Goal: Navigation & Orientation: Go to known website

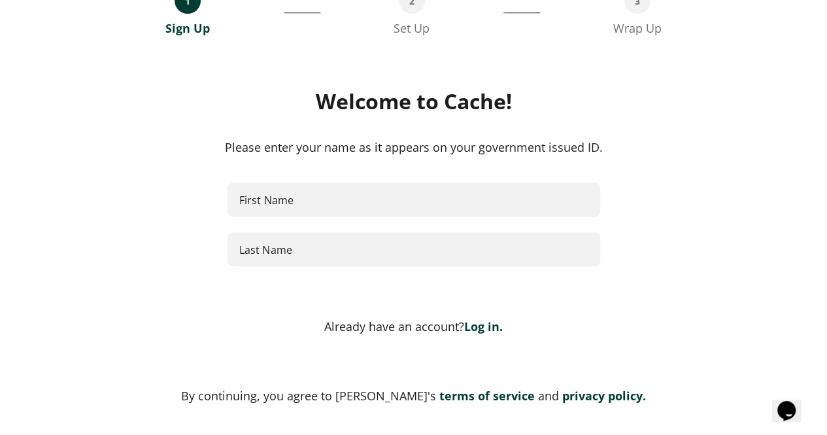
scroll to position [199, 0]
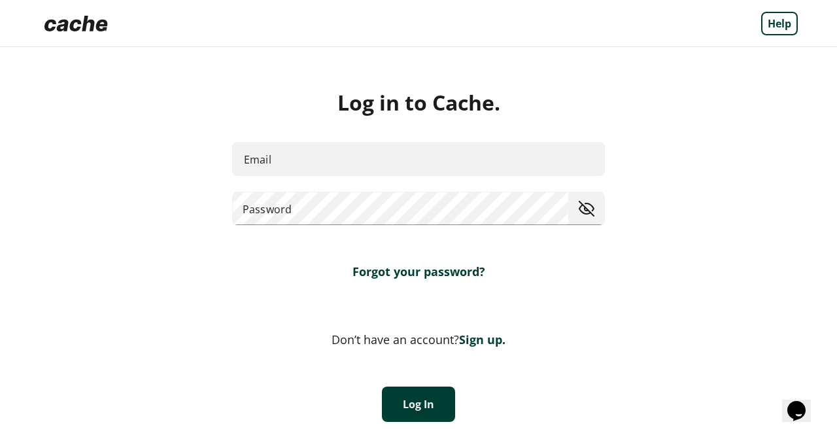
click at [807, 401] on icon "Opens Chat This icon Opens the chat window." at bounding box center [796, 410] width 21 height 21
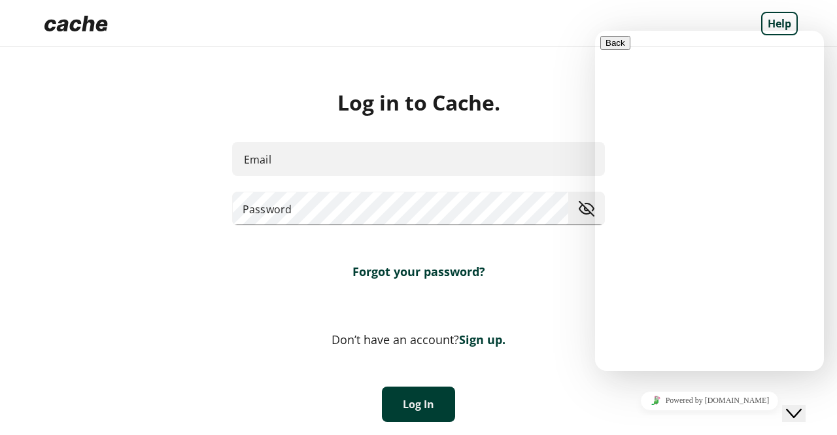
click at [801, 405] on div "Close Chat This icon closes the chat window." at bounding box center [794, 413] width 16 height 16
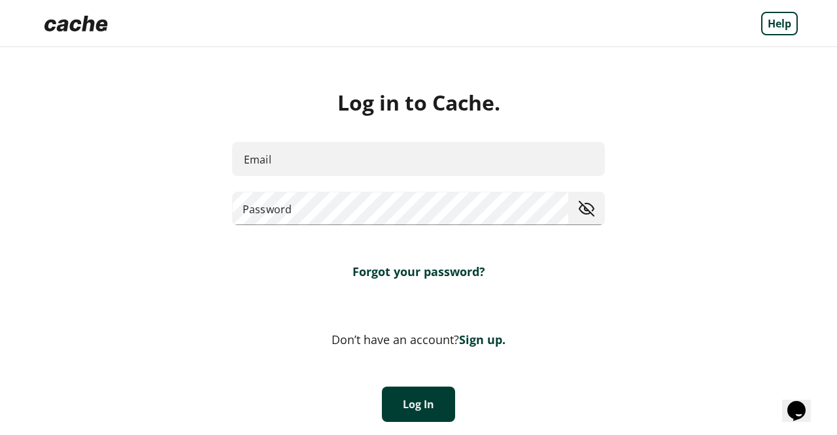
click at [88, 28] on img at bounding box center [76, 23] width 74 height 26
